Goal: Task Accomplishment & Management: Manage account settings

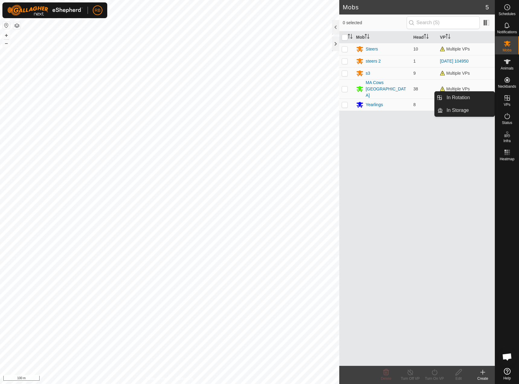
click at [504, 100] on icon at bounding box center [507, 97] width 7 height 7
click at [465, 96] on link "In Rotation" at bounding box center [469, 98] width 52 height 12
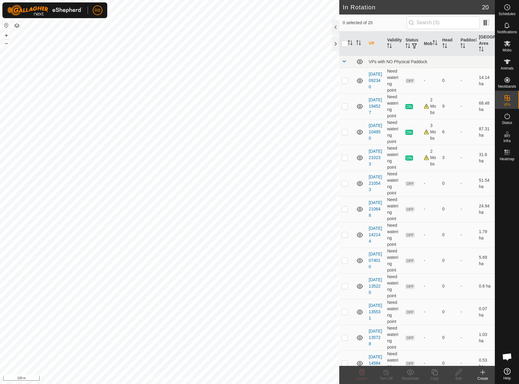
click at [485, 376] on div "Create" at bounding box center [483, 377] width 24 height 5
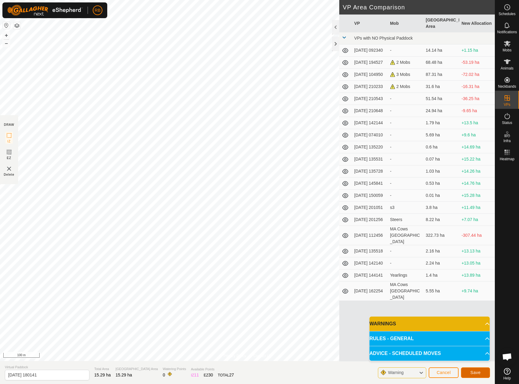
click at [476, 371] on span "Save" at bounding box center [475, 372] width 10 height 5
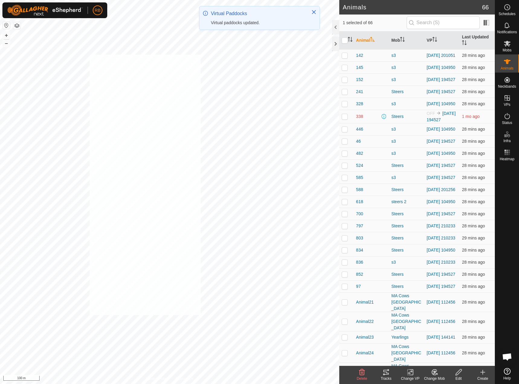
checkbox input "true"
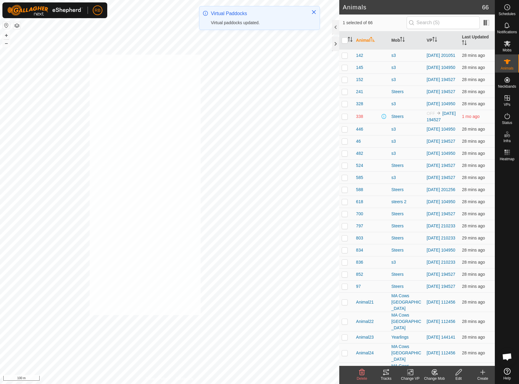
checkbox input "true"
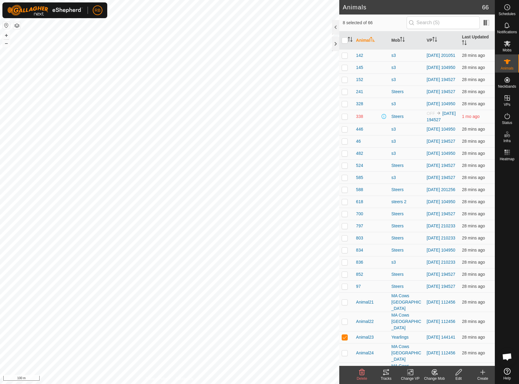
click at [417, 374] on change-vp-svg-icon at bounding box center [410, 371] width 24 height 7
click at [422, 346] on link "Choose VP..." at bounding box center [428, 346] width 60 height 12
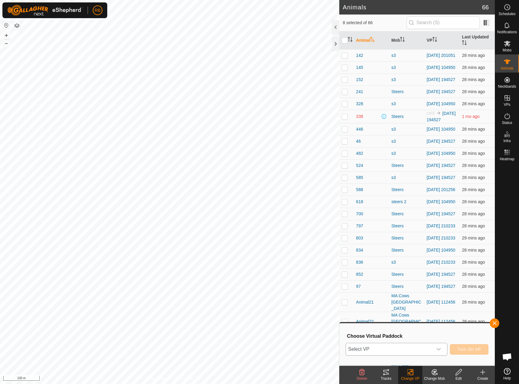
click at [428, 346] on span "Select VP" at bounding box center [389, 349] width 87 height 12
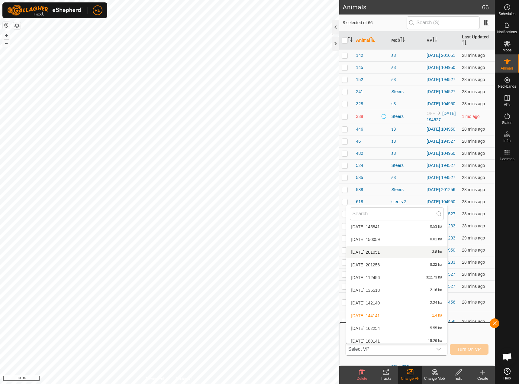
scroll to position [159, 0]
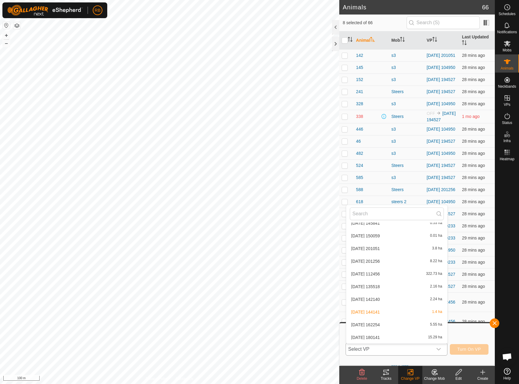
click at [368, 337] on li "2025-09-07 180141 15.29 ha" at bounding box center [396, 337] width 101 height 12
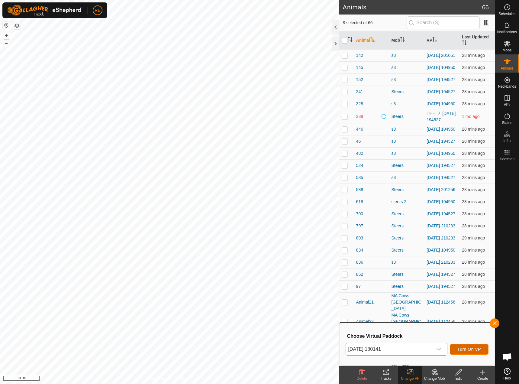
click at [479, 353] on button "Turn On VP" at bounding box center [469, 349] width 39 height 11
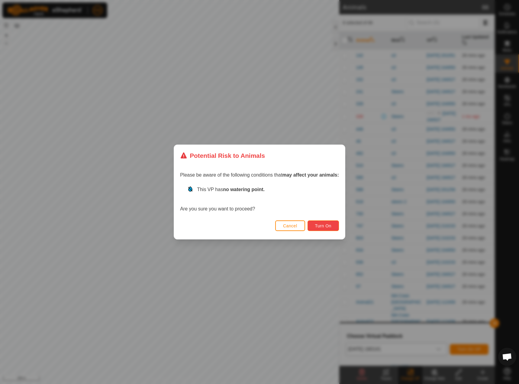
click at [326, 224] on span "Turn On" at bounding box center [323, 225] width 16 height 5
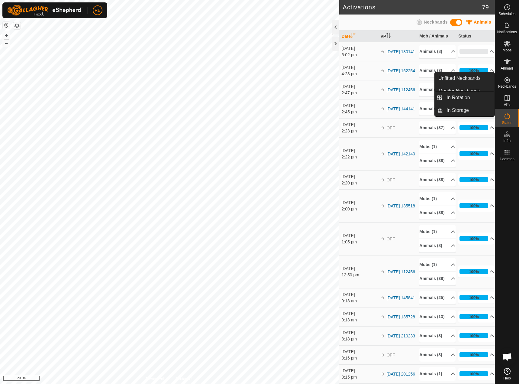
click at [506, 99] on icon at bounding box center [507, 97] width 7 height 7
click at [469, 102] on link "In Rotation" at bounding box center [469, 98] width 52 height 12
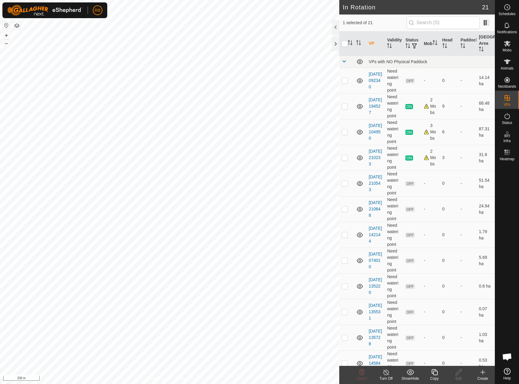
click at [485, 378] on div "Create" at bounding box center [483, 377] width 24 height 5
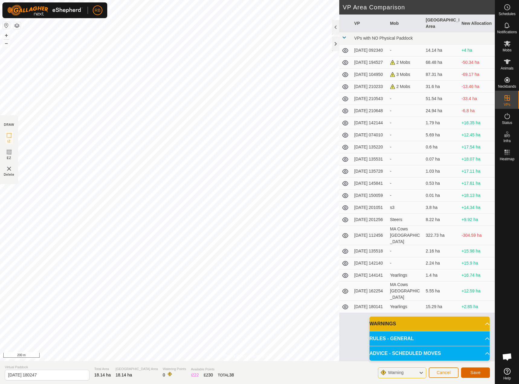
click at [472, 372] on span "Save" at bounding box center [475, 372] width 10 height 5
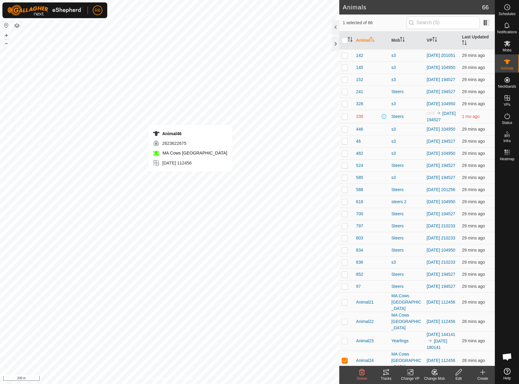
click at [190, 177] on div "Animal46 2623622675 MA Cows Cape River 2025-09-07 112456 + – ⇧ i 200 m" at bounding box center [169, 192] width 339 height 384
checkbox input "true"
click at [415, 375] on div "Change VP" at bounding box center [410, 377] width 24 height 5
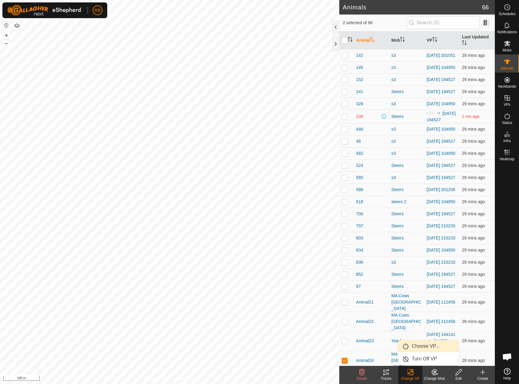
click at [426, 346] on link "Choose VP..." at bounding box center [428, 346] width 60 height 12
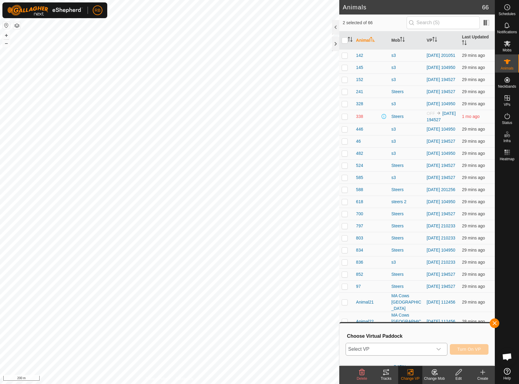
click at [377, 353] on span "Select VP" at bounding box center [389, 349] width 87 height 12
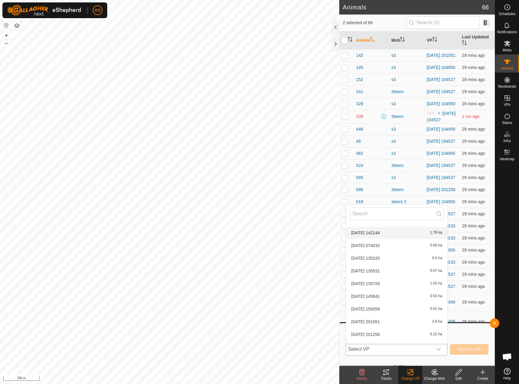
scroll to position [172, 0]
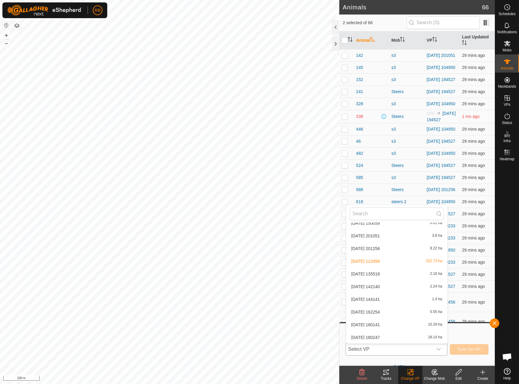
click at [361, 333] on li "2025-09-07 180247 18.14 ha" at bounding box center [396, 337] width 101 height 12
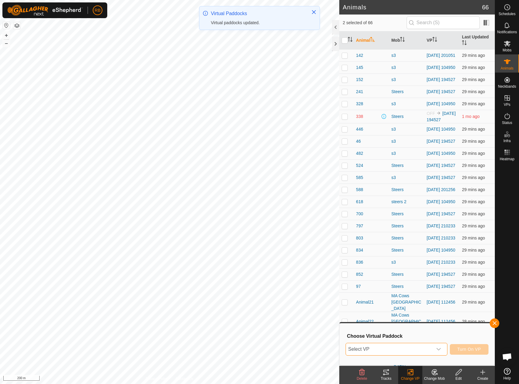
click at [393, 345] on span "Select VP" at bounding box center [389, 349] width 87 height 12
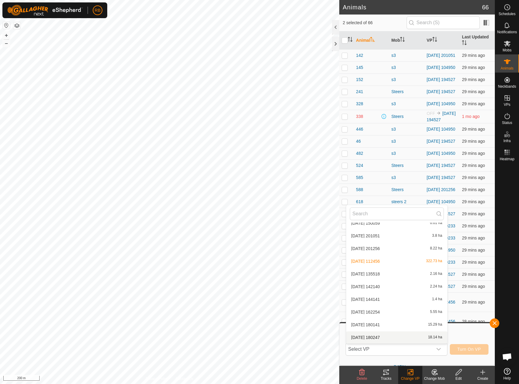
click at [370, 337] on li "2025-09-07 180247 18.14 ha" at bounding box center [396, 337] width 101 height 12
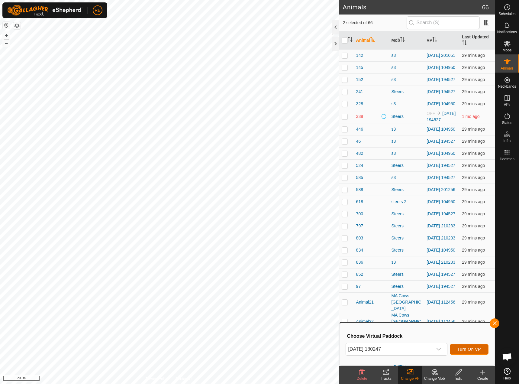
click at [465, 349] on span "Turn On VP" at bounding box center [469, 348] width 24 height 5
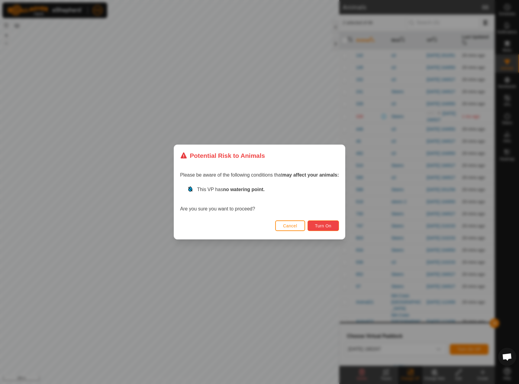
click at [316, 231] on button "Turn On" at bounding box center [323, 225] width 31 height 11
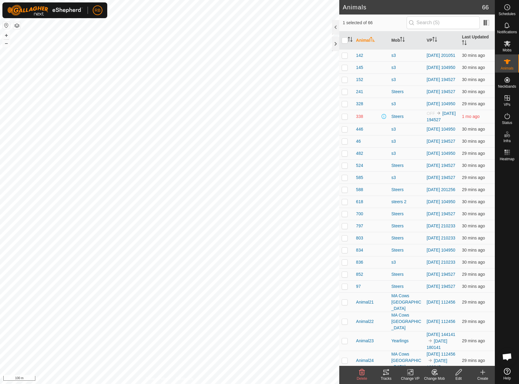
click at [382, 371] on tracks-svg-icon at bounding box center [386, 371] width 24 height 7
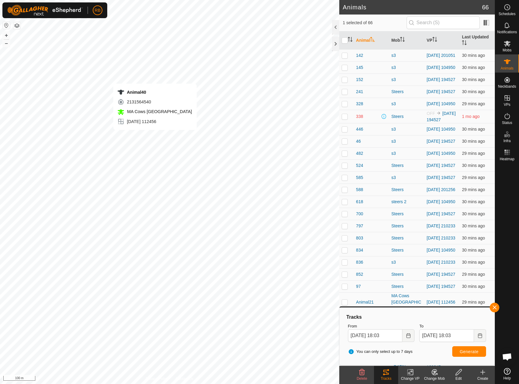
checkbox input "true"
checkbox input "false"
checkbox input "true"
click at [497, 304] on button "button" at bounding box center [495, 307] width 10 height 10
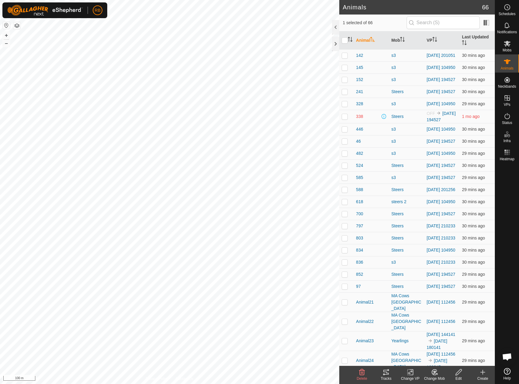
click at [388, 371] on icon at bounding box center [385, 371] width 7 height 7
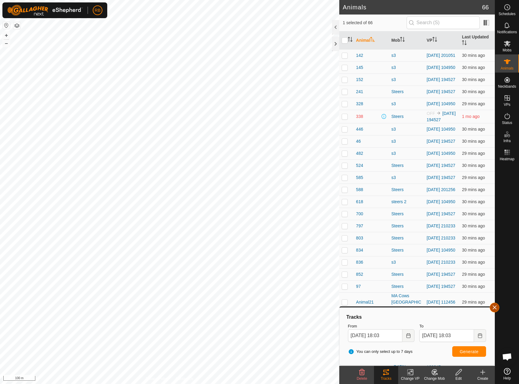
click at [498, 307] on button "button" at bounding box center [495, 307] width 10 height 10
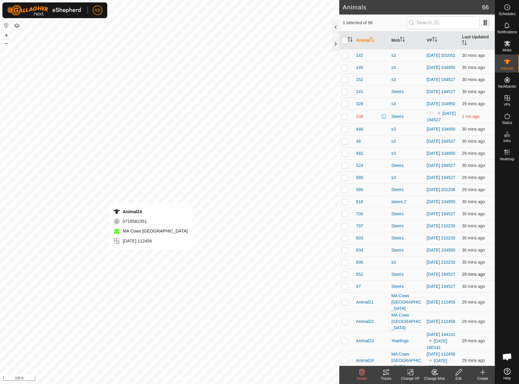
checkbox input "true"
checkbox input "false"
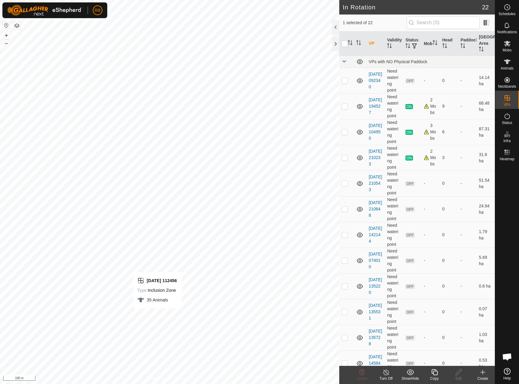
checkbox input "false"
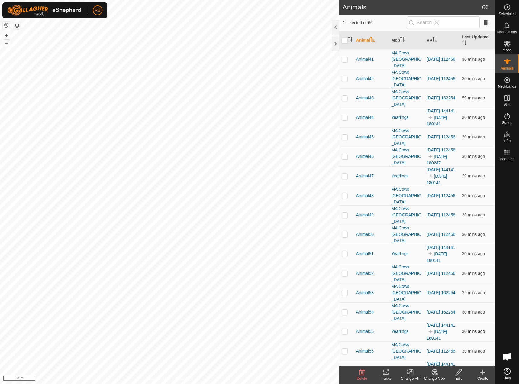
scroll to position [634, 0]
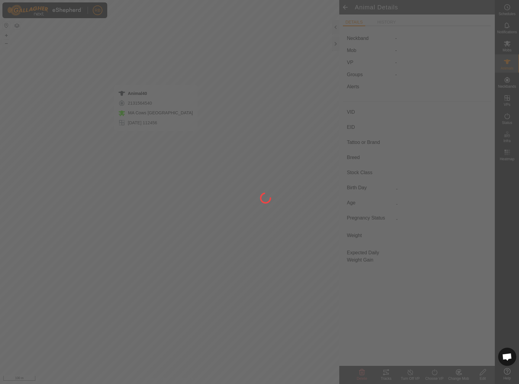
type input "-"
type input "bwf"
type input "-"
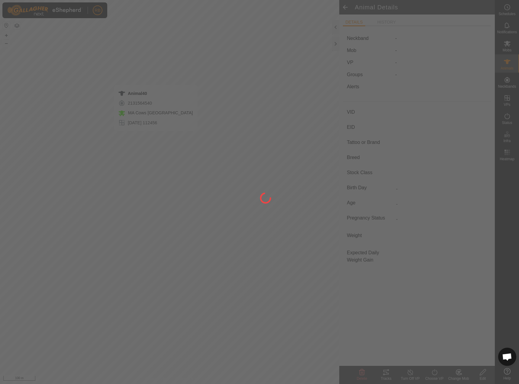
type input "-"
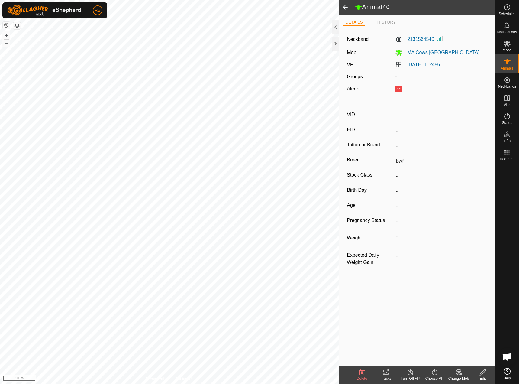
click at [440, 64] on link "[DATE] 112456" at bounding box center [423, 64] width 33 height 5
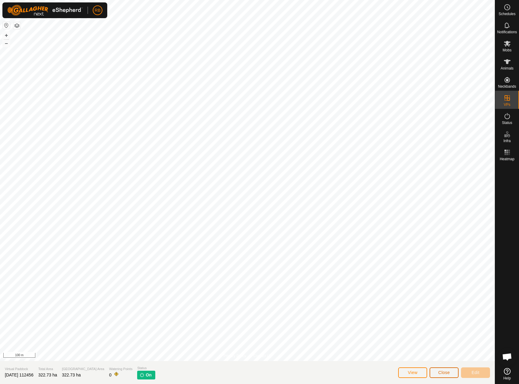
click at [443, 371] on span "Close" at bounding box center [443, 372] width 11 height 5
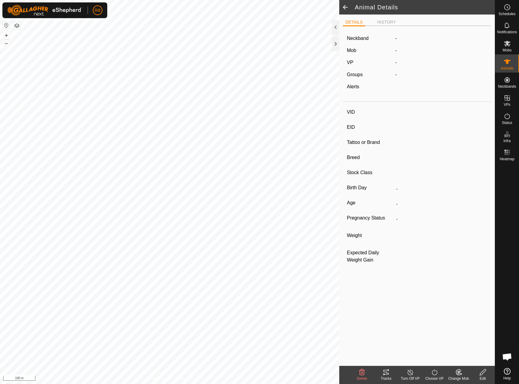
type input "-"
type input "bwf"
type input "-"
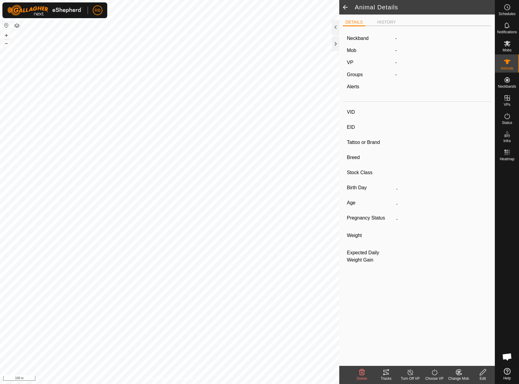
type input "-"
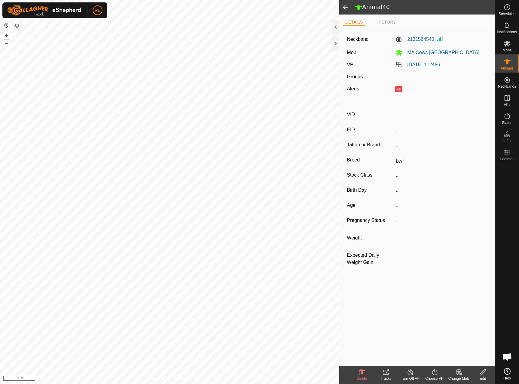
click at [434, 369] on icon at bounding box center [435, 371] width 8 height 7
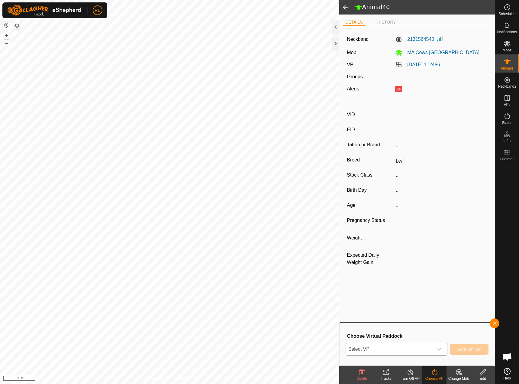
click at [432, 351] on span "Select VP" at bounding box center [389, 349] width 87 height 12
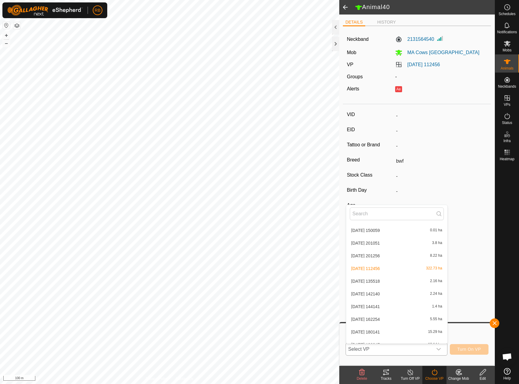
scroll to position [172, 0]
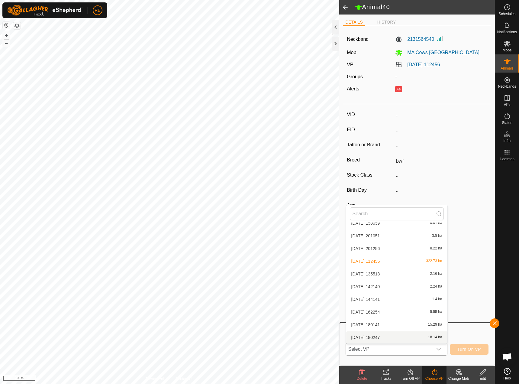
click at [382, 337] on li "2025-09-07 180247 18.14 ha" at bounding box center [396, 337] width 101 height 12
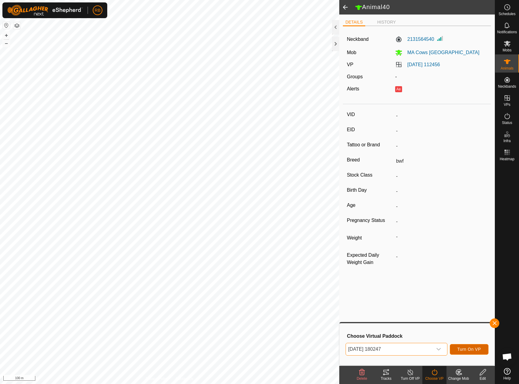
click at [465, 353] on button "Turn On VP" at bounding box center [469, 349] width 39 height 11
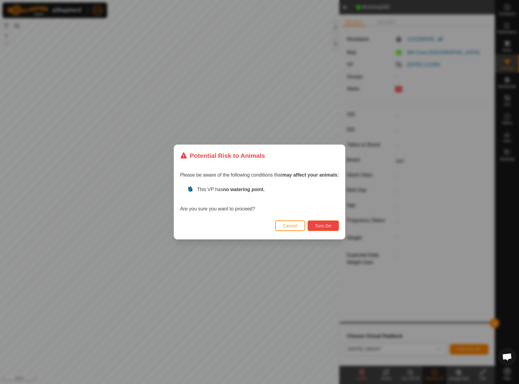
click at [322, 227] on span "Turn On" at bounding box center [323, 225] width 16 height 5
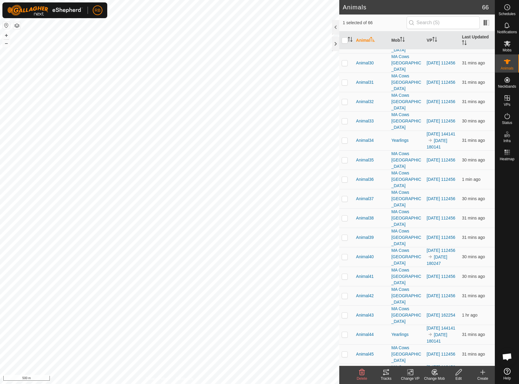
scroll to position [684, 0]
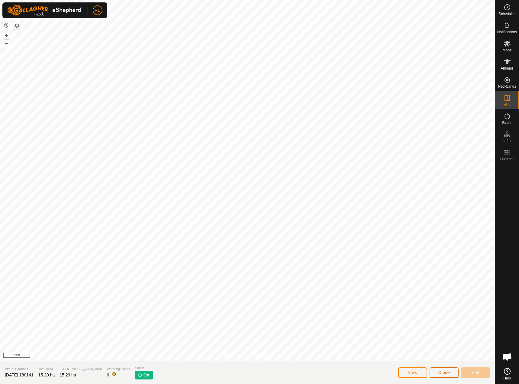
click at [449, 372] on span "Close" at bounding box center [443, 372] width 11 height 5
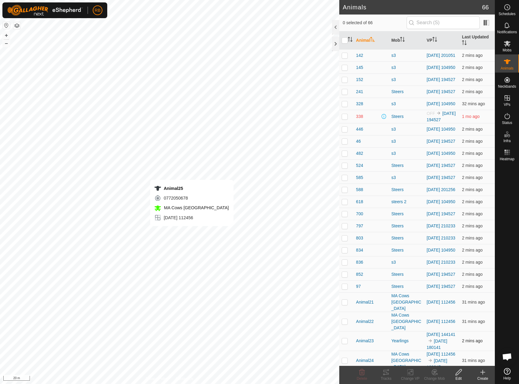
checkbox input "true"
click at [385, 371] on icon at bounding box center [385, 371] width 5 height 5
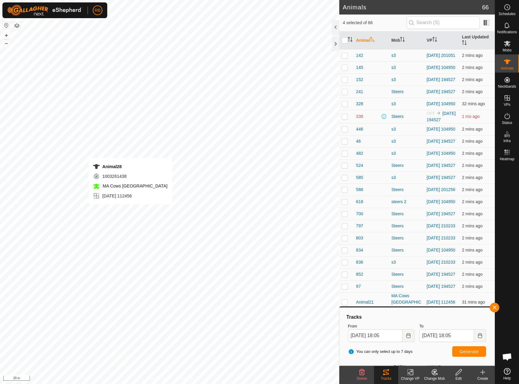
checkbox input "false"
checkbox input "true"
checkbox input "false"
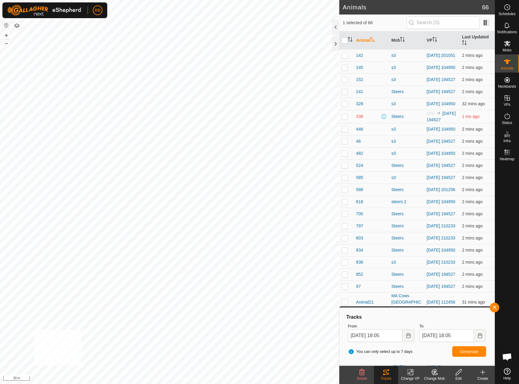
checkbox input "true"
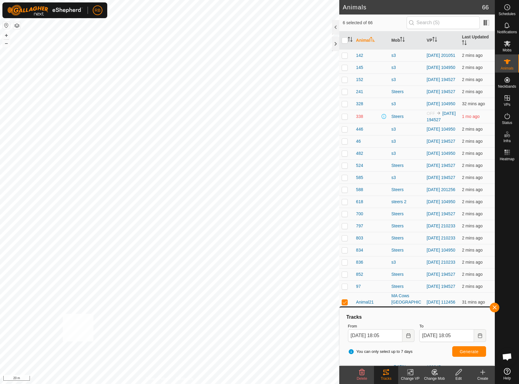
checkbox input "true"
click at [497, 306] on button "button" at bounding box center [495, 307] width 10 height 10
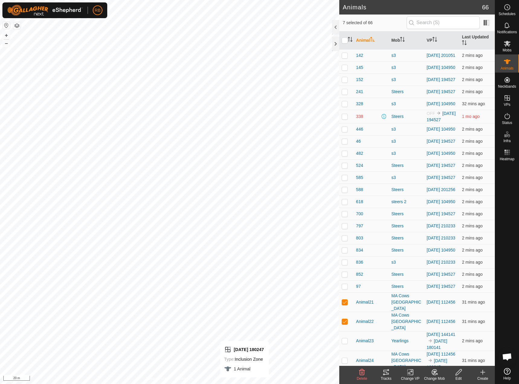
click at [390, 372] on tracks-svg-icon at bounding box center [386, 371] width 24 height 7
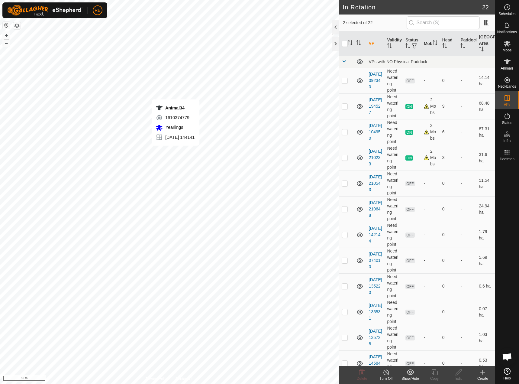
checkbox input "false"
checkbox input "true"
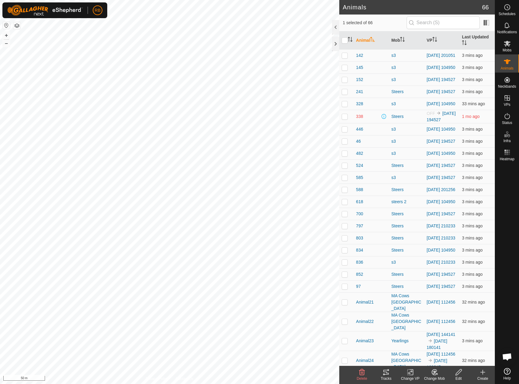
checkbox input "true"
click at [391, 372] on tracks-svg-icon at bounding box center [386, 371] width 24 height 7
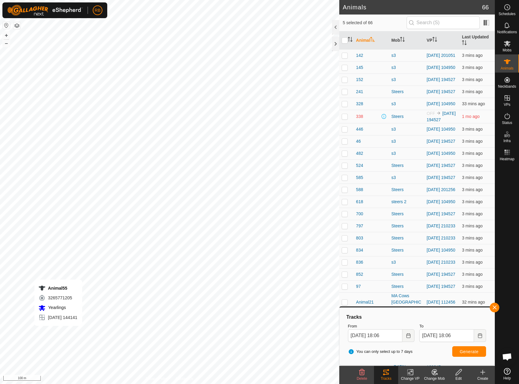
checkbox input "false"
checkbox input "true"
checkbox input "false"
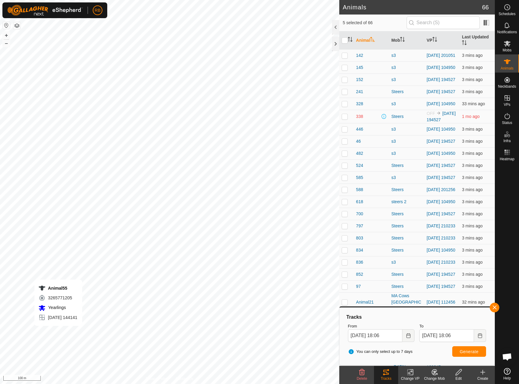
checkbox input "false"
checkbox input "true"
click at [386, 374] on icon at bounding box center [385, 371] width 5 height 5
click at [494, 307] on button "button" at bounding box center [495, 307] width 10 height 10
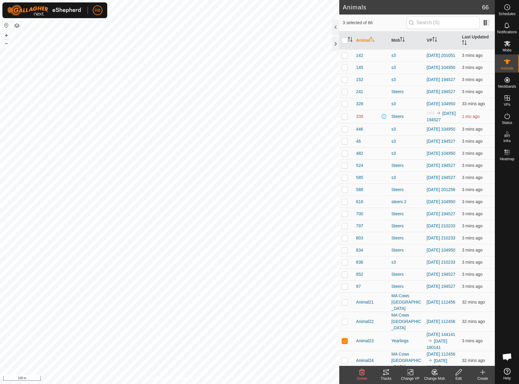
click at [388, 373] on icon at bounding box center [385, 371] width 5 height 5
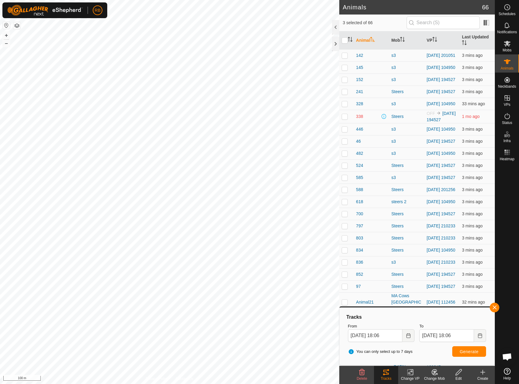
checkbox input "true"
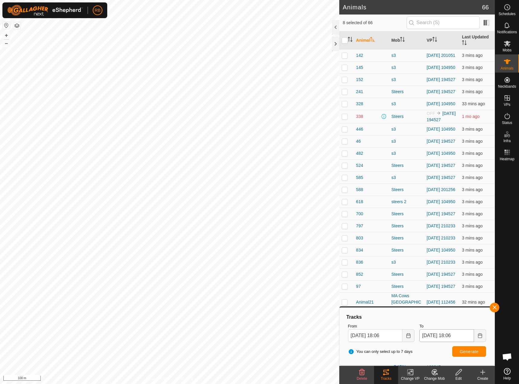
drag, startPoint x: 496, startPoint y: 308, endPoint x: 463, endPoint y: 333, distance: 41.6
click at [496, 308] on button "button" at bounding box center [495, 307] width 10 height 10
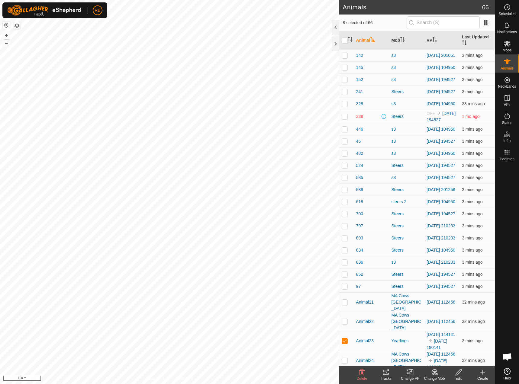
click at [386, 375] on icon at bounding box center [385, 371] width 7 height 7
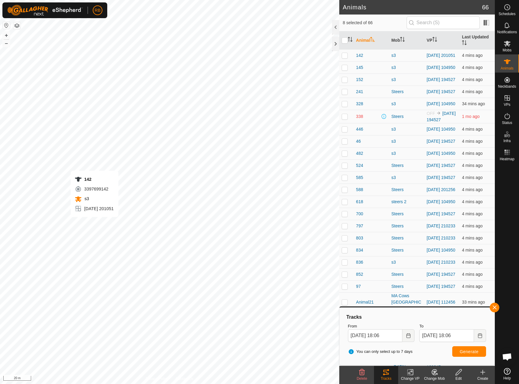
checkbox input "true"
checkbox input "false"
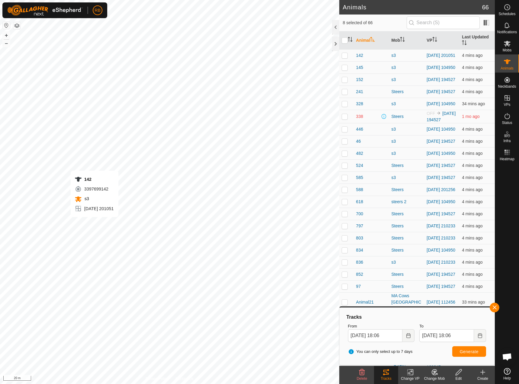
checkbox input "false"
click at [495, 308] on button "button" at bounding box center [495, 307] width 10 height 10
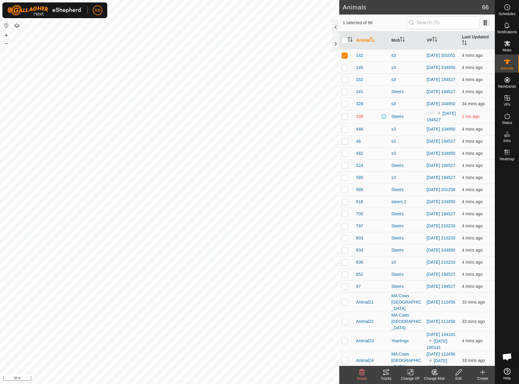
click at [388, 371] on icon at bounding box center [385, 371] width 7 height 7
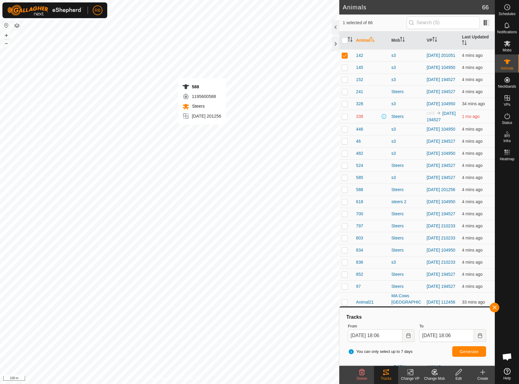
checkbox input "false"
checkbox input "true"
click at [494, 309] on button "button" at bounding box center [495, 307] width 10 height 10
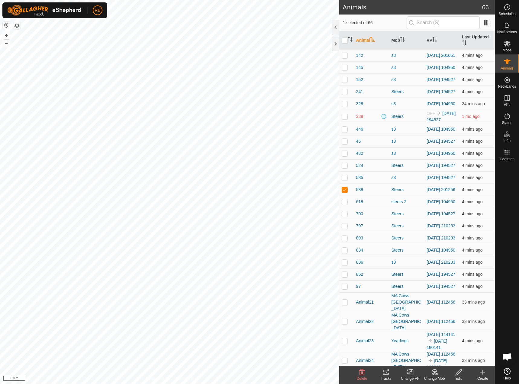
click at [385, 374] on icon at bounding box center [385, 371] width 7 height 7
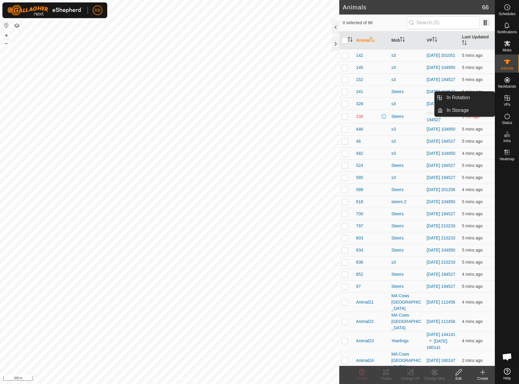
click at [509, 99] on icon at bounding box center [507, 97] width 7 height 7
click at [505, 98] on icon at bounding box center [506, 97] width 5 height 5
click at [491, 101] on link "In Rotation" at bounding box center [469, 98] width 52 height 12
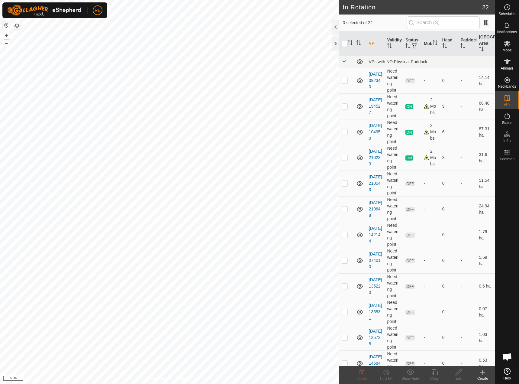
click at [481, 372] on icon at bounding box center [483, 372] width 4 height 0
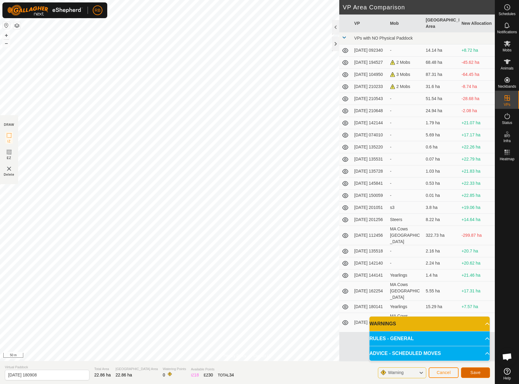
click at [483, 373] on button "Save" at bounding box center [475, 372] width 29 height 11
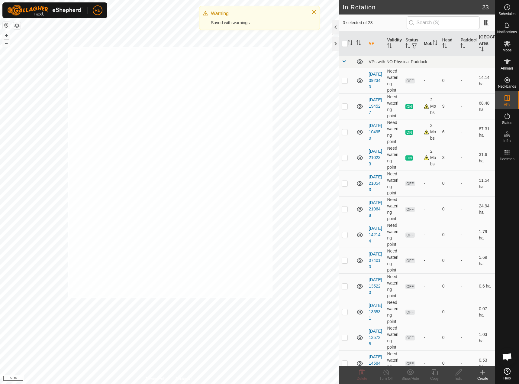
checkbox input "true"
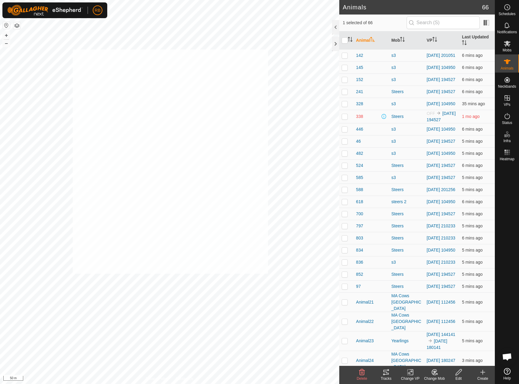
checkbox input "true"
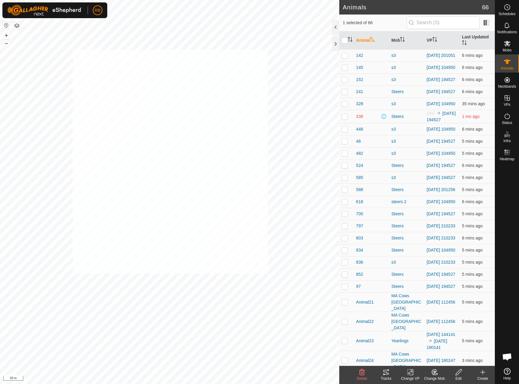
checkbox input "true"
click at [407, 371] on icon at bounding box center [411, 371] width 8 height 7
click at [419, 343] on link "Choose VP..." at bounding box center [428, 346] width 60 height 12
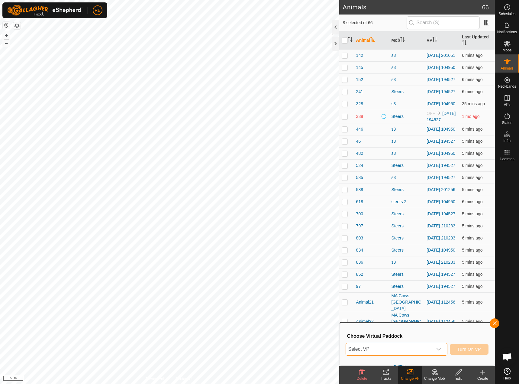
click at [416, 348] on span "Select VP" at bounding box center [389, 349] width 87 height 12
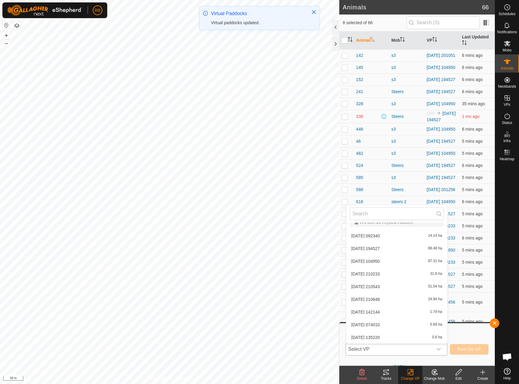
scroll to position [184, 0]
click at [383, 335] on li "2025-09-07 180908 22.86 ha" at bounding box center [396, 337] width 101 height 12
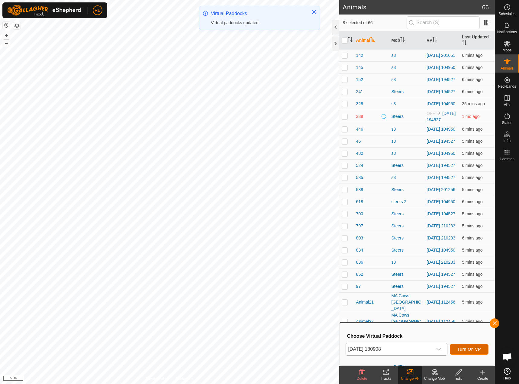
click at [476, 349] on span "Turn On VP" at bounding box center [469, 348] width 24 height 5
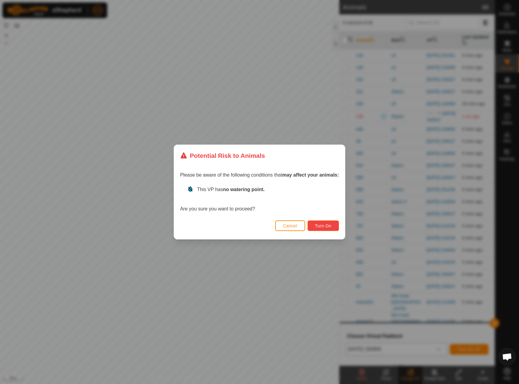
click at [329, 224] on span "Turn On" at bounding box center [323, 225] width 16 height 5
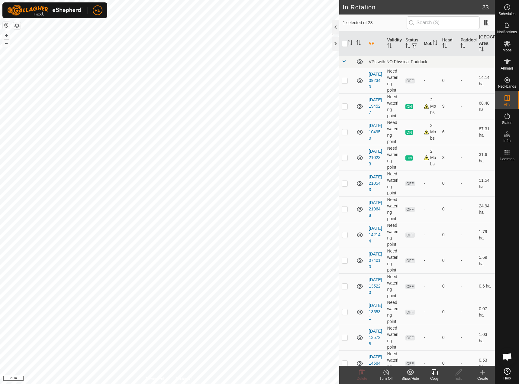
checkbox input "true"
checkbox input "false"
checkbox input "true"
click at [15, 314] on div "2025-09-06 135728 Status: OFF Type: Inclusion Zone + – ⇧ i 20 m" at bounding box center [169, 192] width 339 height 384
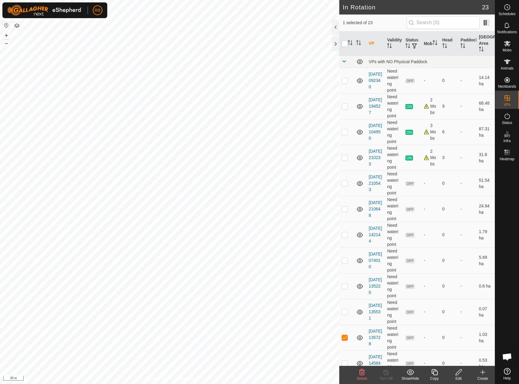
click at [18, 332] on div "2025-09-06 135728 Status: OFF Type: Inclusion Zone + – ⇧ i 20 m" at bounding box center [169, 192] width 339 height 384
checkbox input "true"
click at [357, 374] on delete-svg-icon at bounding box center [362, 371] width 24 height 7
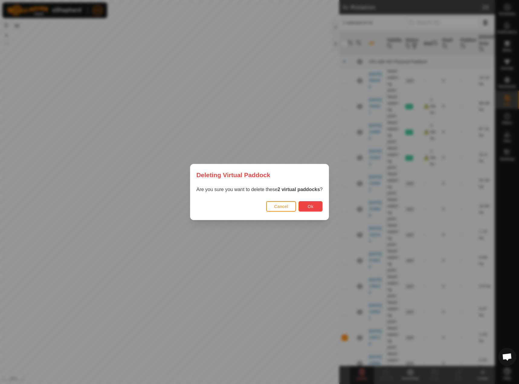
click at [308, 201] on button "Ok" at bounding box center [310, 206] width 24 height 11
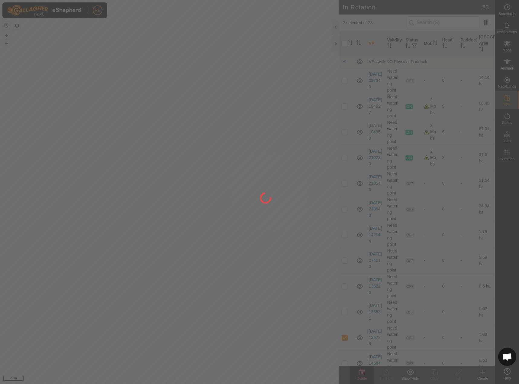
checkbox input "false"
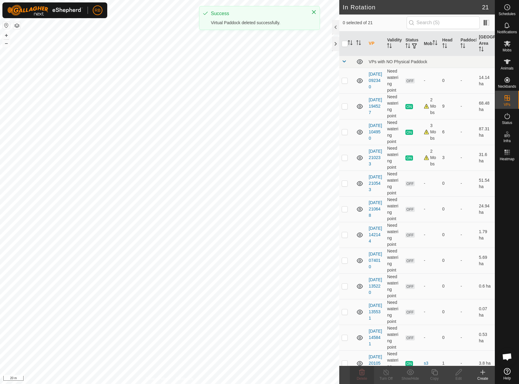
checkbox input "true"
click at [66, 308] on div "2025-09-06 135531 Status: OFF Type: Inclusion Zone + – ⇧ i 20 m" at bounding box center [169, 192] width 339 height 384
checkbox input "true"
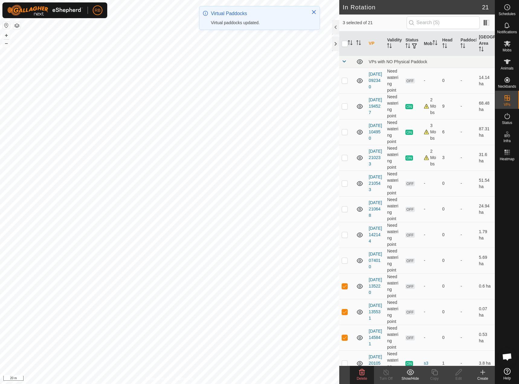
click at [362, 377] on span "Delete" at bounding box center [362, 378] width 11 height 4
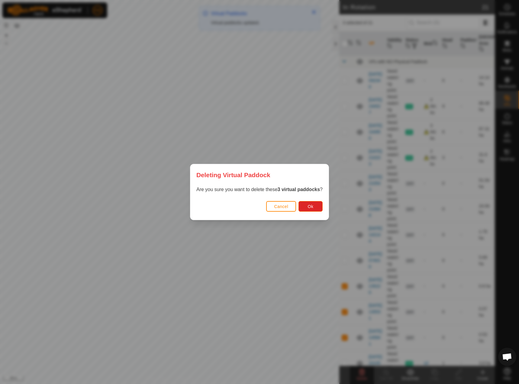
click at [311, 213] on div "Cancel Ok" at bounding box center [259, 209] width 138 height 21
click at [312, 209] on button "Ok" at bounding box center [310, 206] width 24 height 11
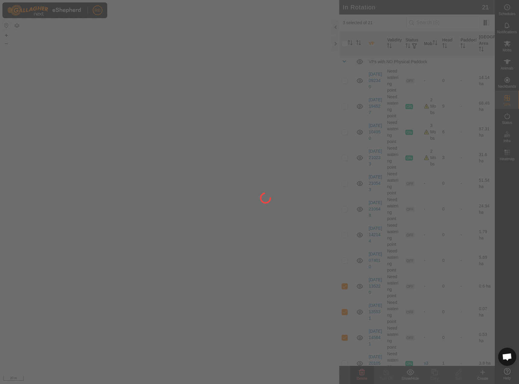
checkbox input "false"
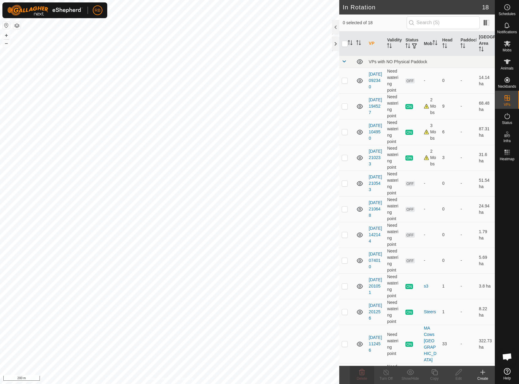
checkbox input "true"
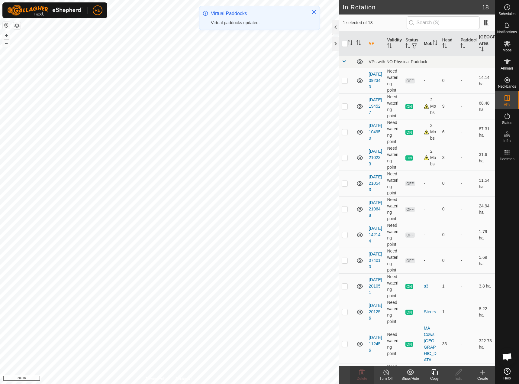
checkbox input "false"
checkbox input "true"
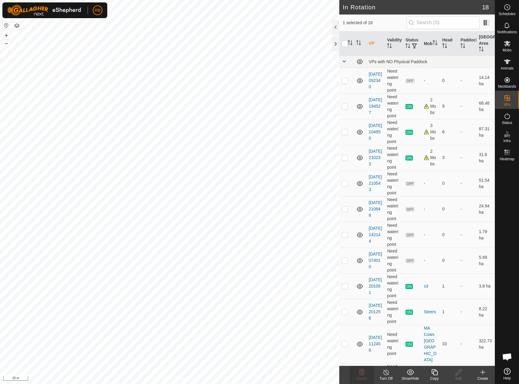
checkbox input "true"
checkbox input "false"
click at [367, 372] on delete-svg-icon at bounding box center [362, 371] width 24 height 7
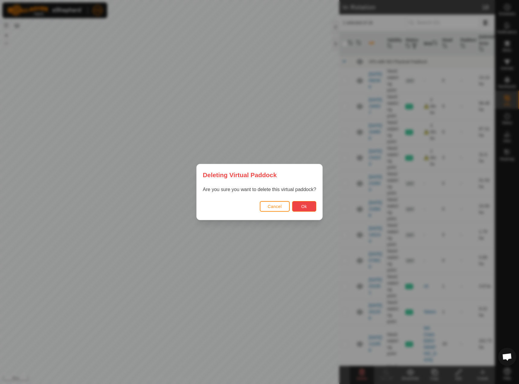
click at [298, 210] on button "Ok" at bounding box center [304, 206] width 24 height 11
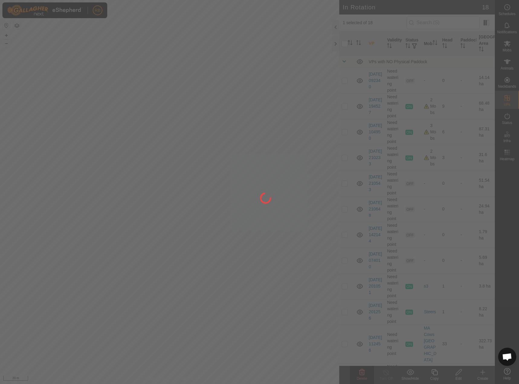
checkbox input "false"
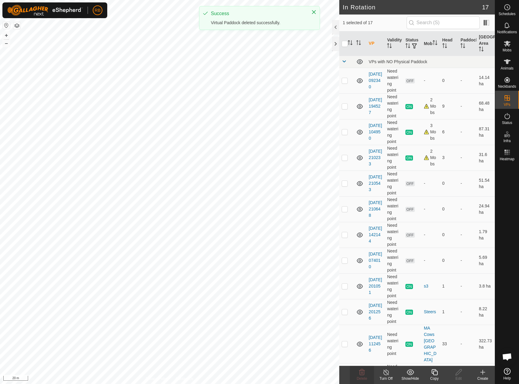
checkbox input "false"
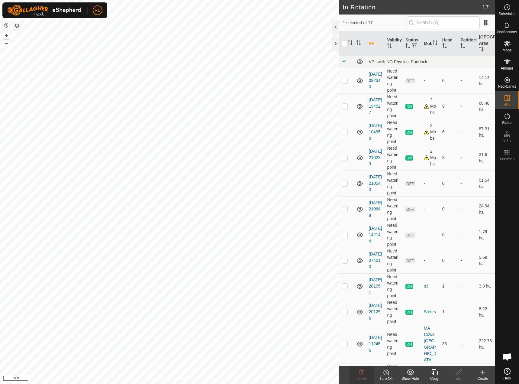
checkbox input "false"
checkbox input "true"
checkbox input "false"
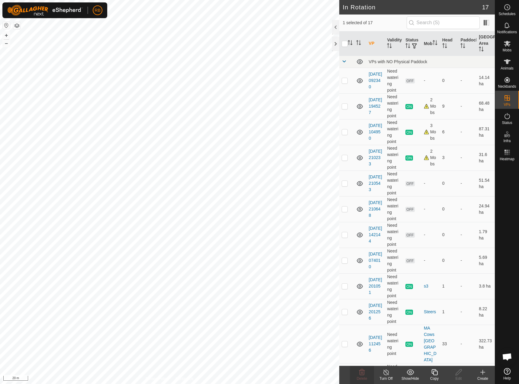
checkbox input "false"
checkbox input "true"
checkbox input "false"
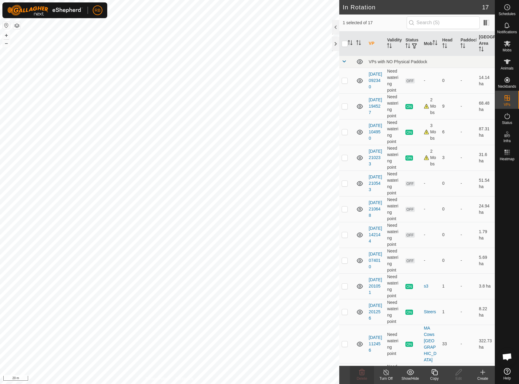
checkbox input "false"
checkbox input "true"
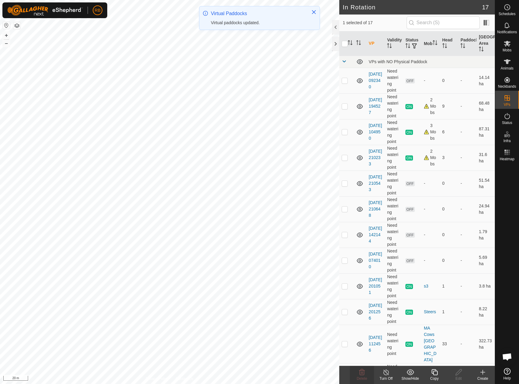
checkbox input "true"
checkbox input "false"
click at [360, 379] on span "Delete" at bounding box center [362, 378] width 11 height 4
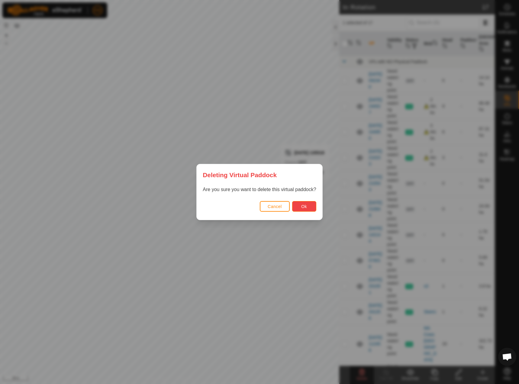
click at [305, 203] on button "Ok" at bounding box center [304, 206] width 24 height 11
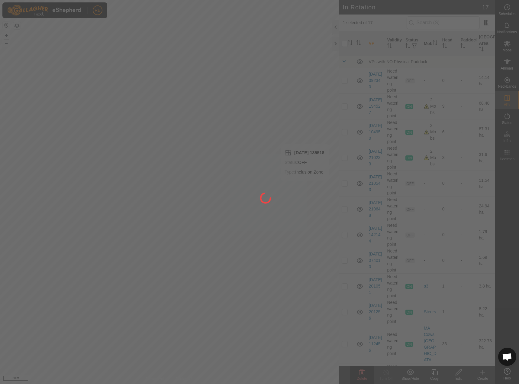
checkbox input "false"
